Goal: Task Accomplishment & Management: Manage account settings

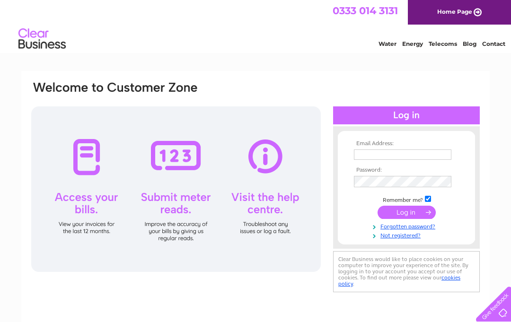
click at [389, 156] on input "text" at bounding box center [402, 154] width 97 height 10
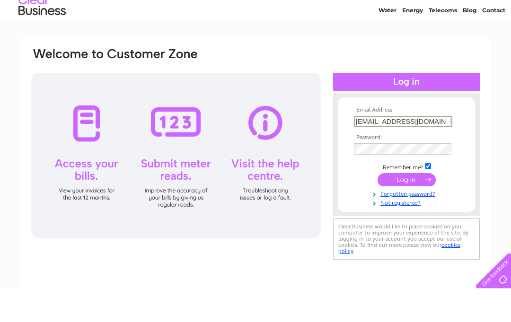
type input "Hamish@jbmarshall.co.uk"
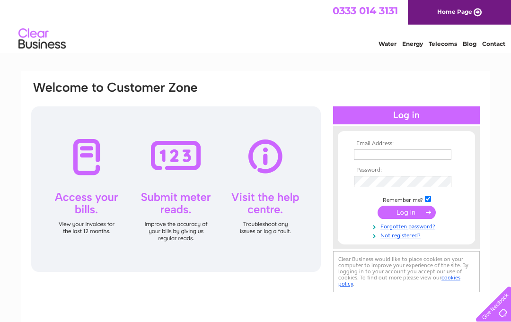
click at [387, 157] on input "text" at bounding box center [402, 154] width 97 height 10
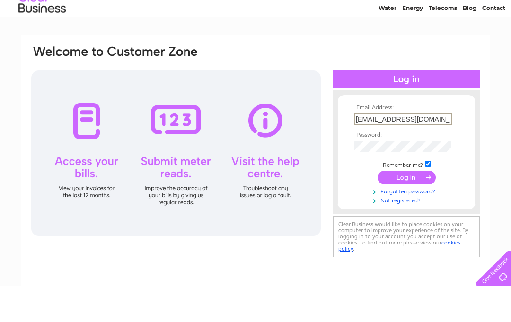
type input "[EMAIL_ADDRESS][DOMAIN_NAME]"
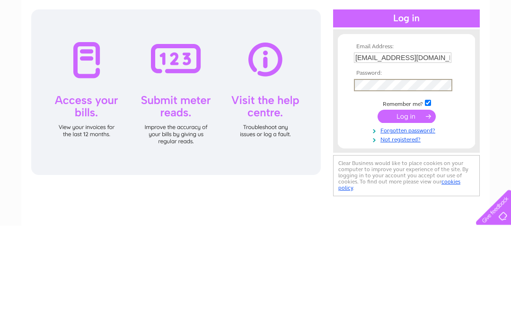
click at [404, 207] on input "submit" at bounding box center [406, 213] width 58 height 13
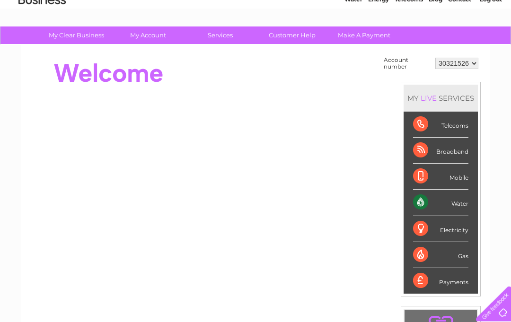
scroll to position [43, 0]
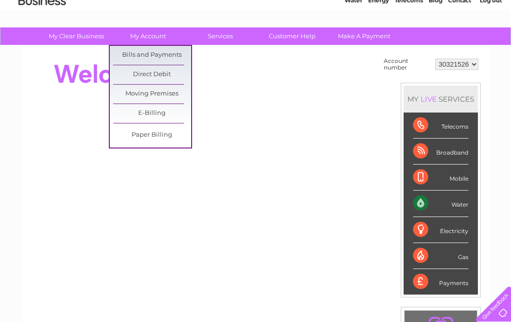
click at [157, 50] on link "Bills and Payments" at bounding box center [152, 55] width 78 height 19
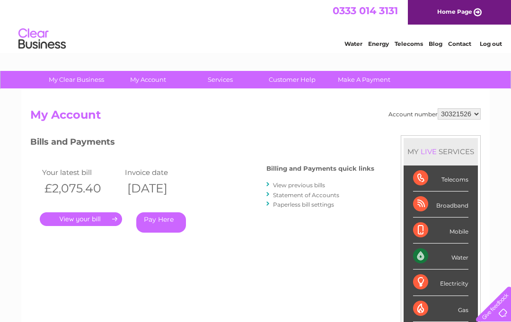
click at [89, 212] on link "." at bounding box center [81, 219] width 82 height 14
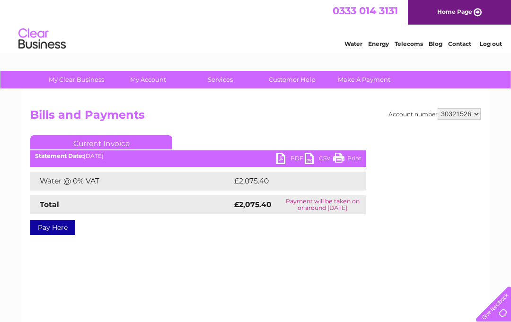
click at [284, 160] on link "PDF" at bounding box center [290, 160] width 28 height 14
